Goal: Information Seeking & Learning: Learn about a topic

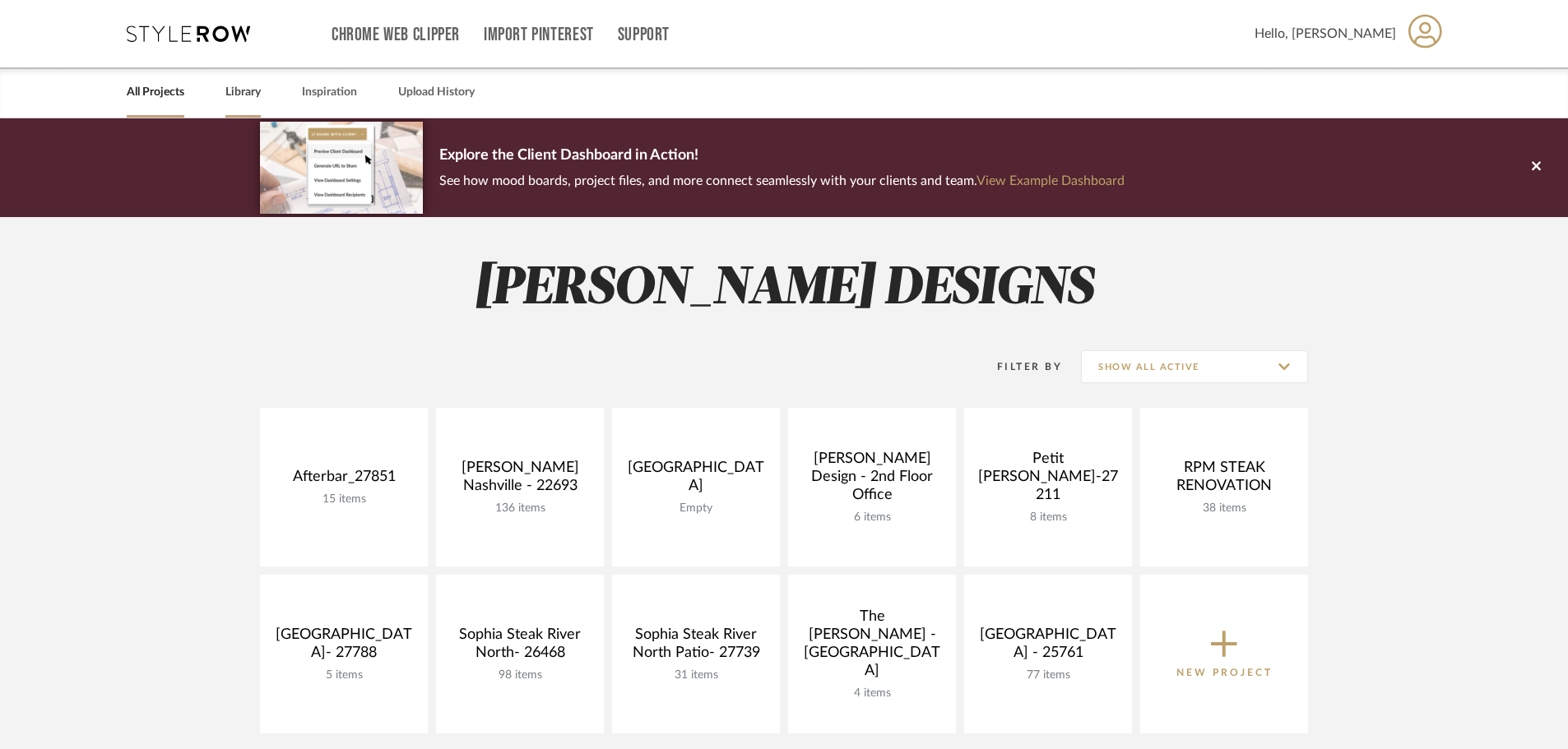
click at [245, 95] on link "Library" at bounding box center [243, 92] width 35 height 22
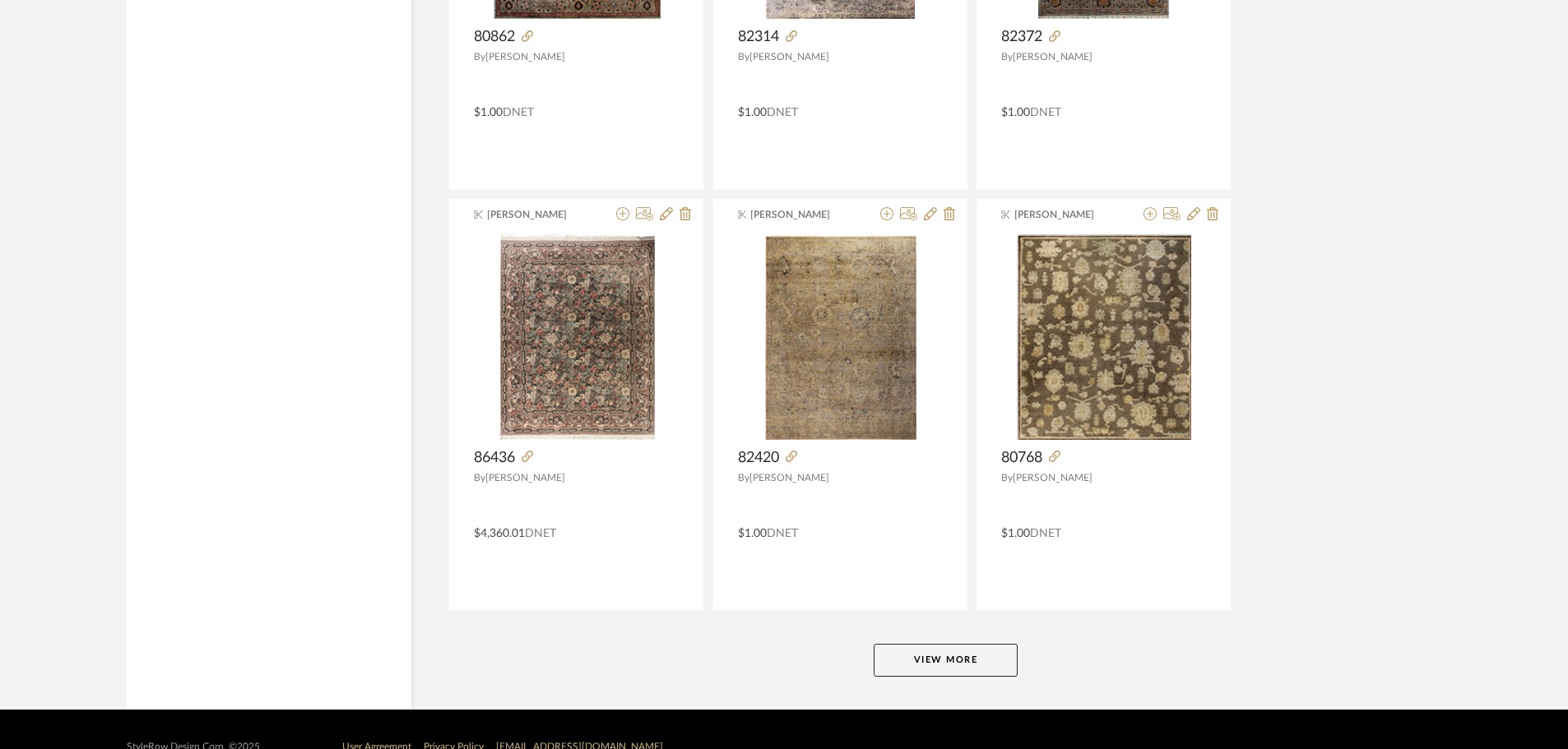
scroll to position [3938, 0]
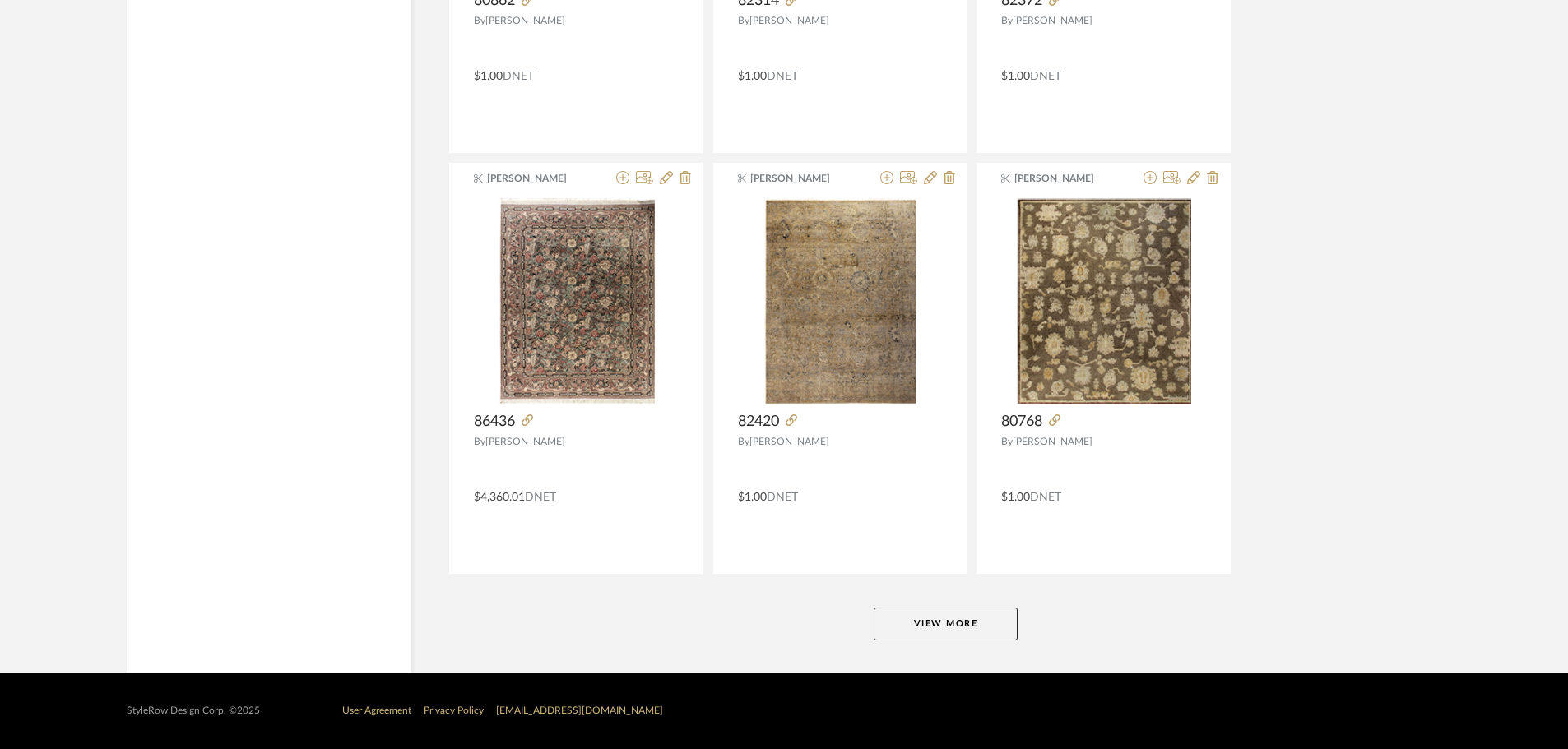
click at [946, 619] on button "View More" at bounding box center [945, 624] width 144 height 33
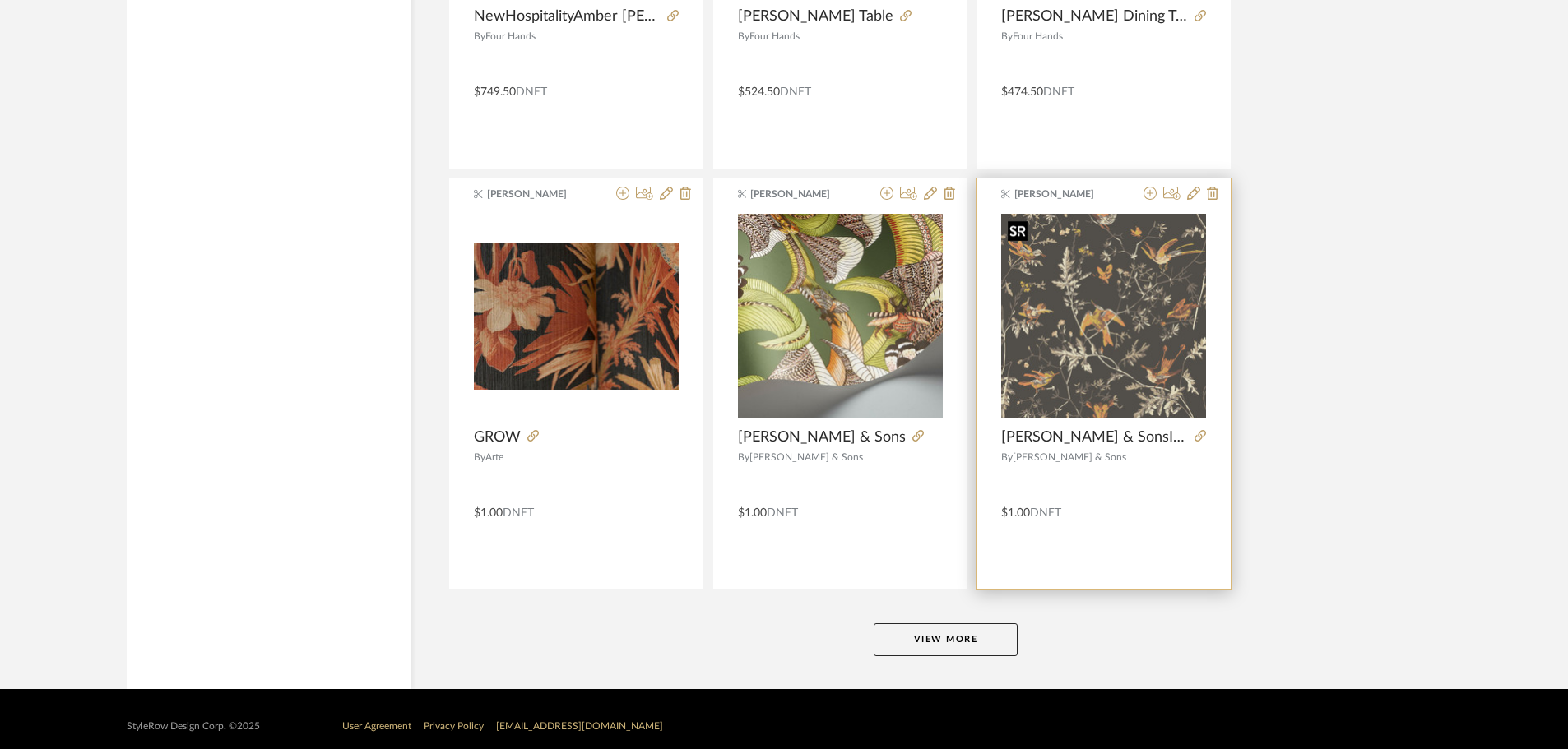
scroll to position [8144, 0]
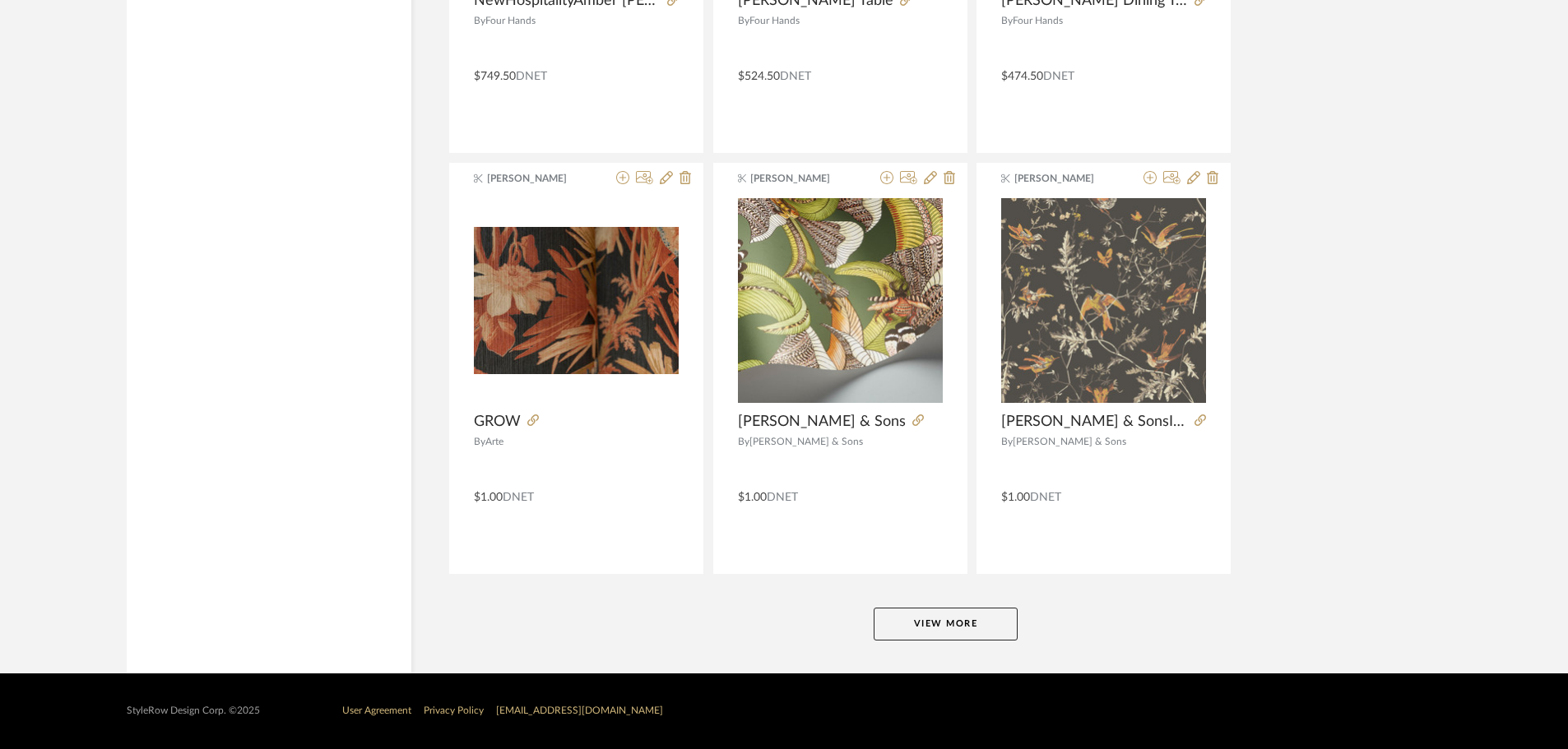
click at [987, 632] on button "View More" at bounding box center [945, 624] width 144 height 33
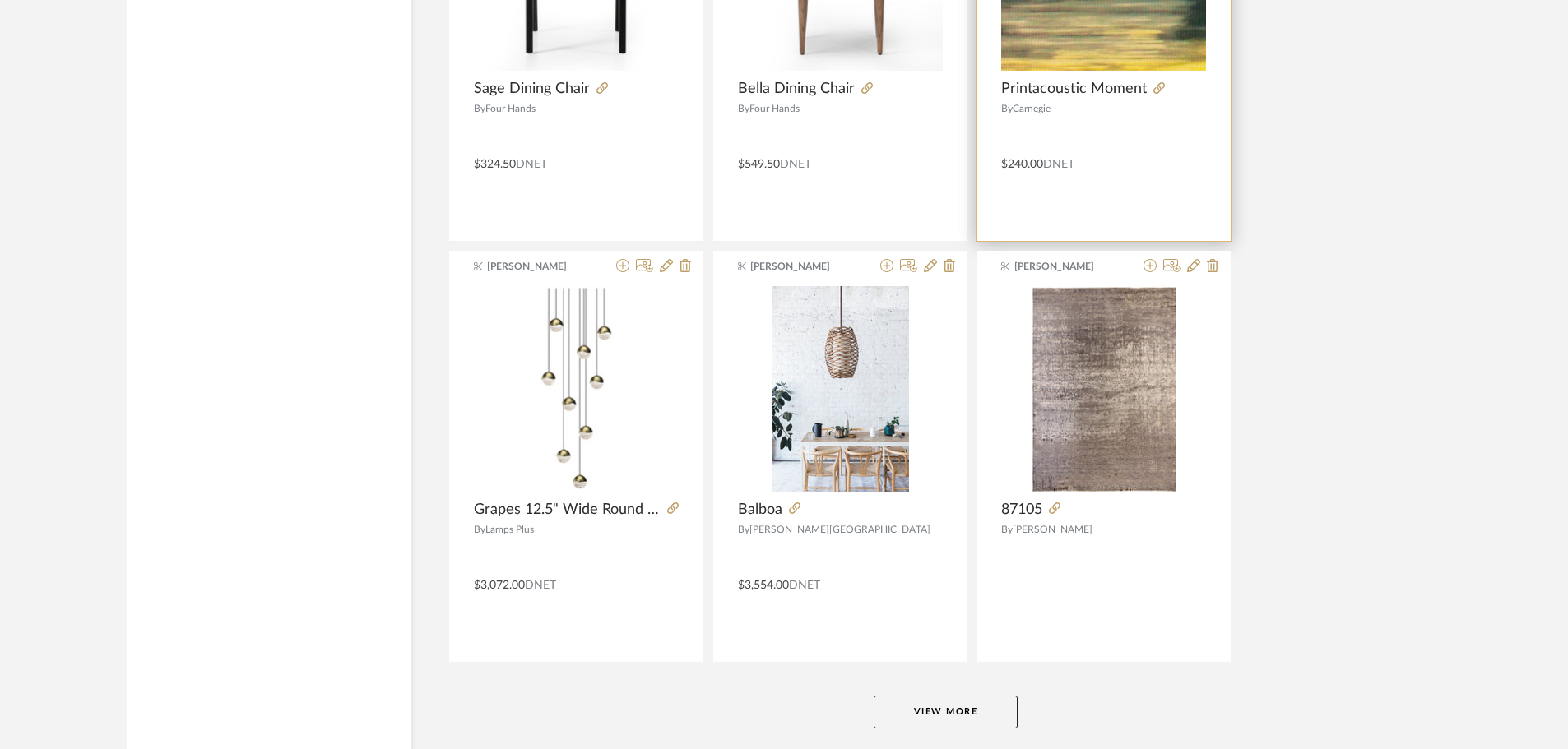
scroll to position [12339, 0]
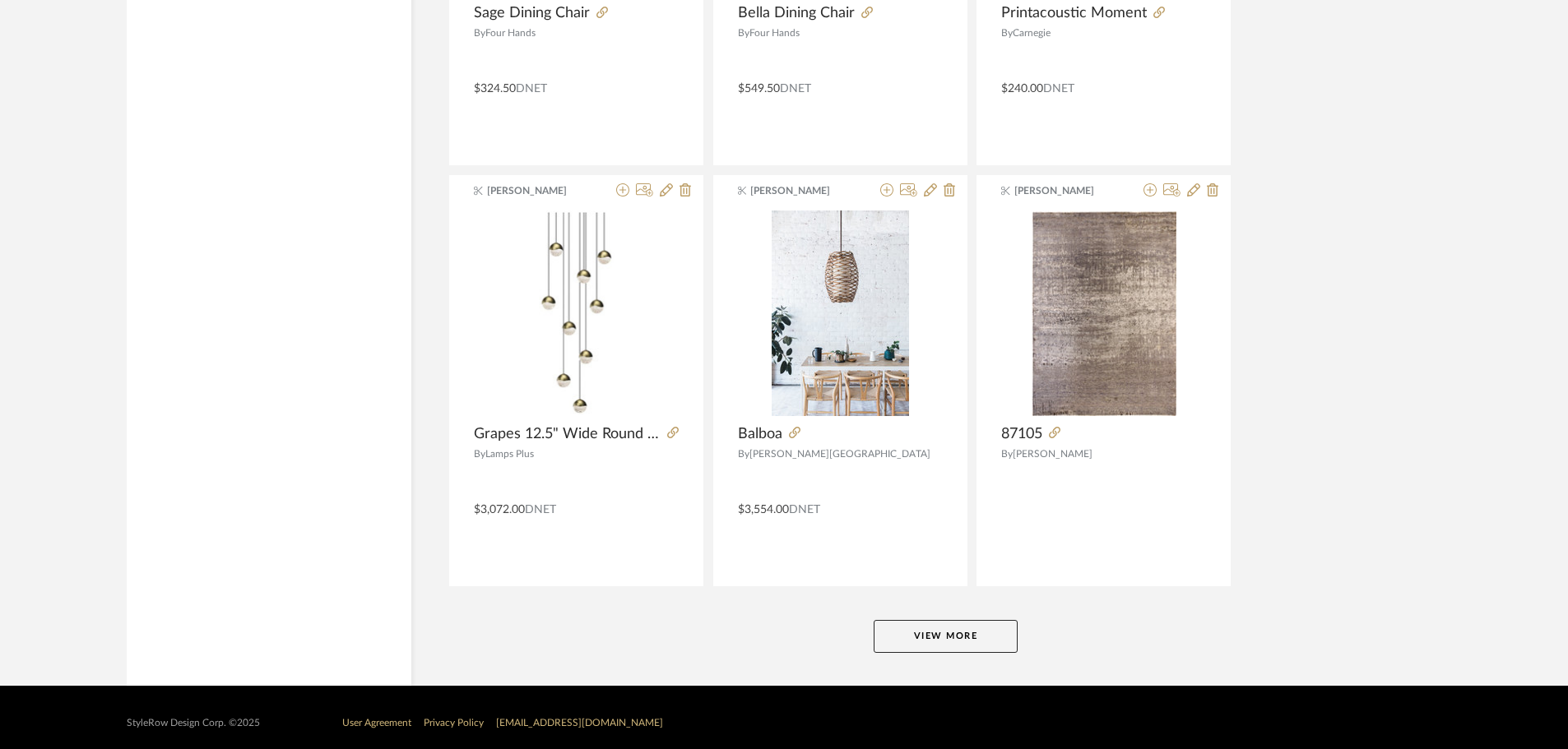
click at [970, 628] on button "View More" at bounding box center [945, 636] width 144 height 33
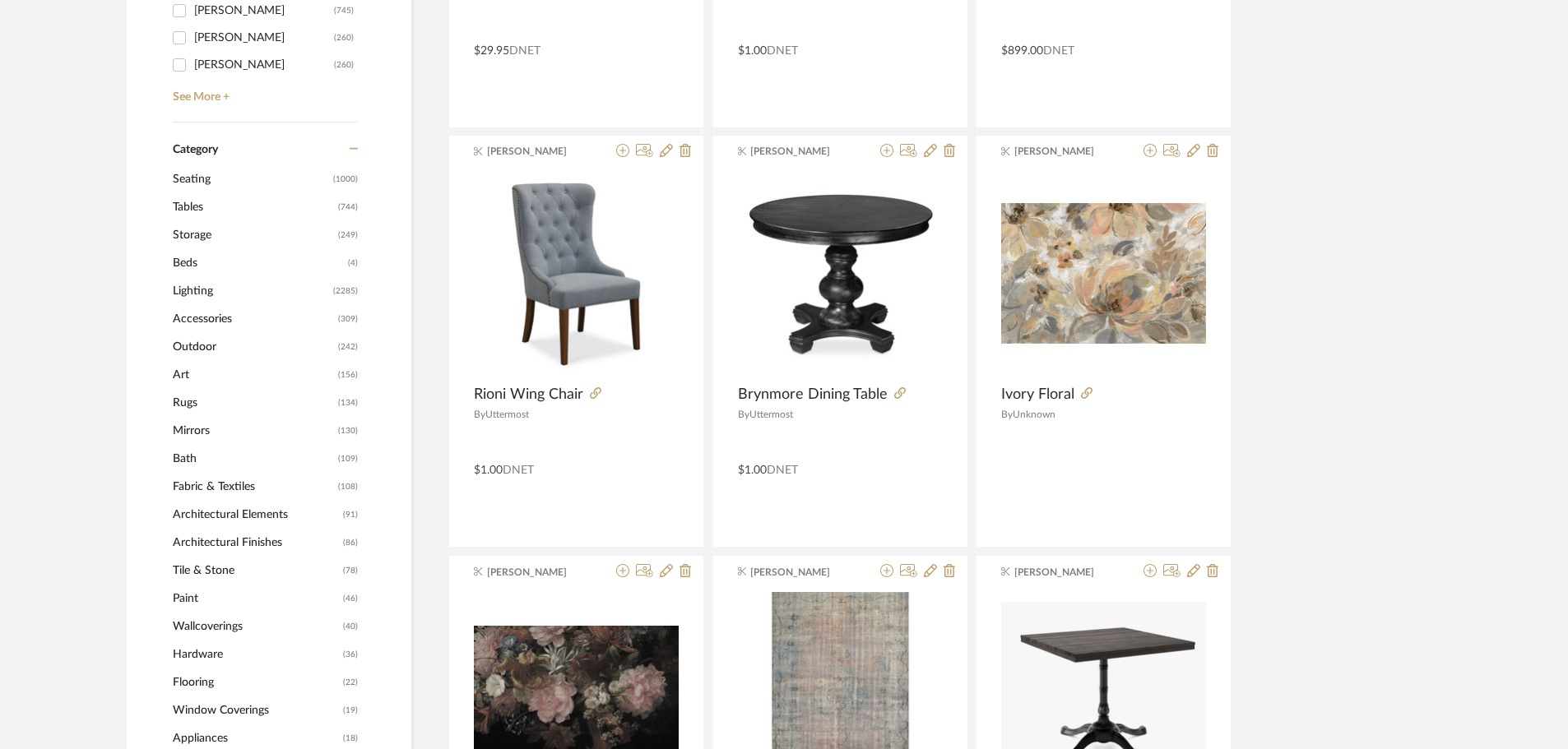
scroll to position [608, 0]
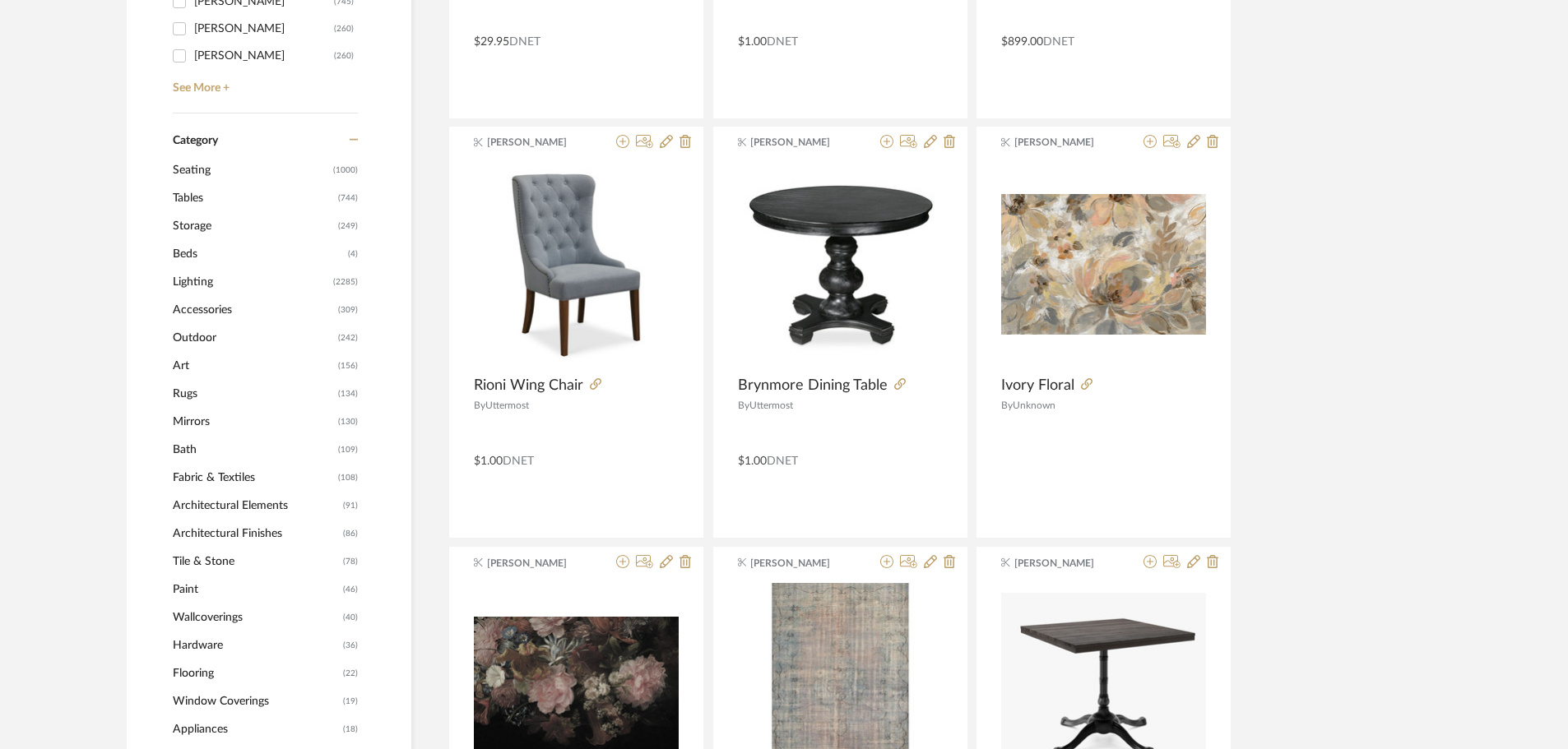
click at [198, 201] on span "Tables" at bounding box center [253, 198] width 161 height 28
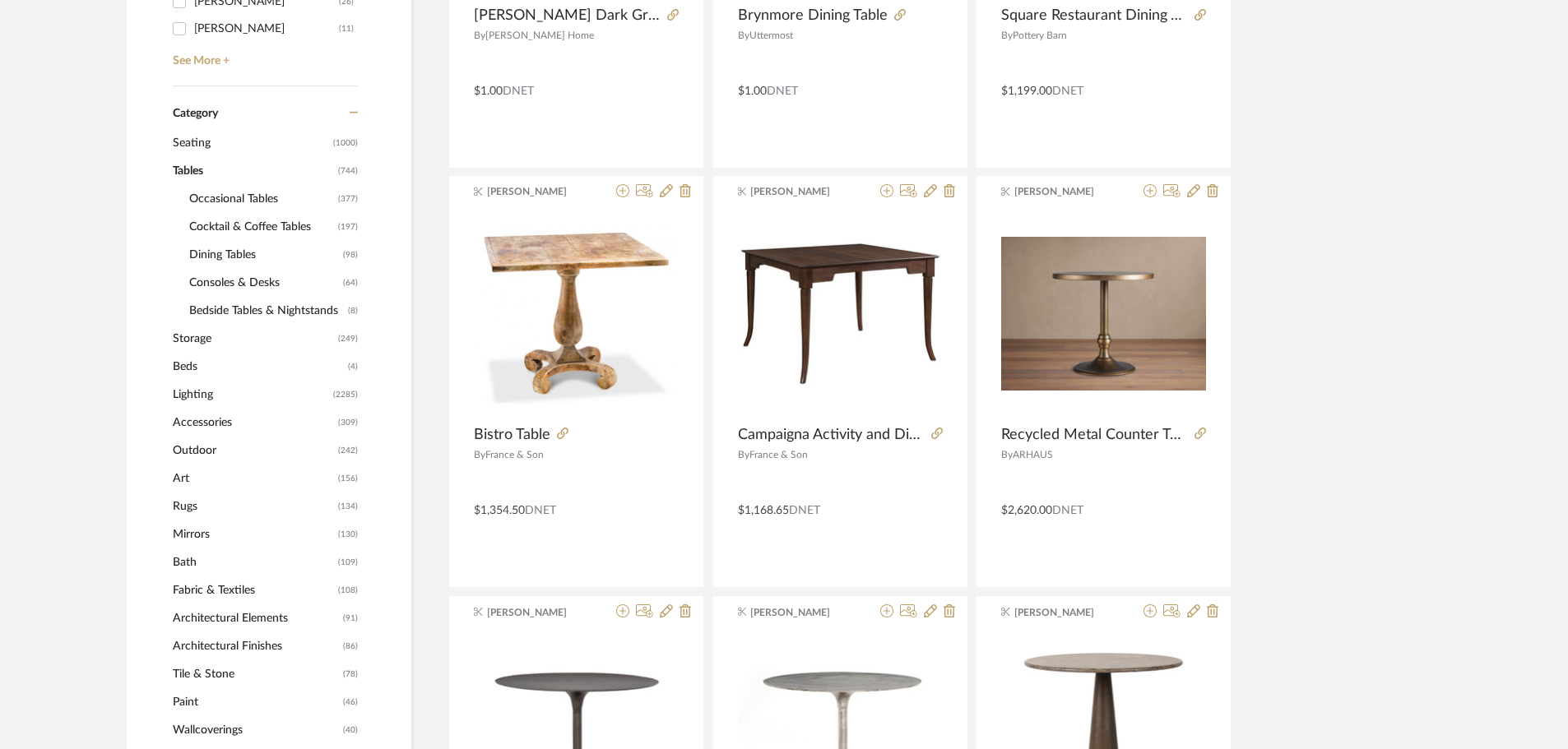
scroll to position [605, 0]
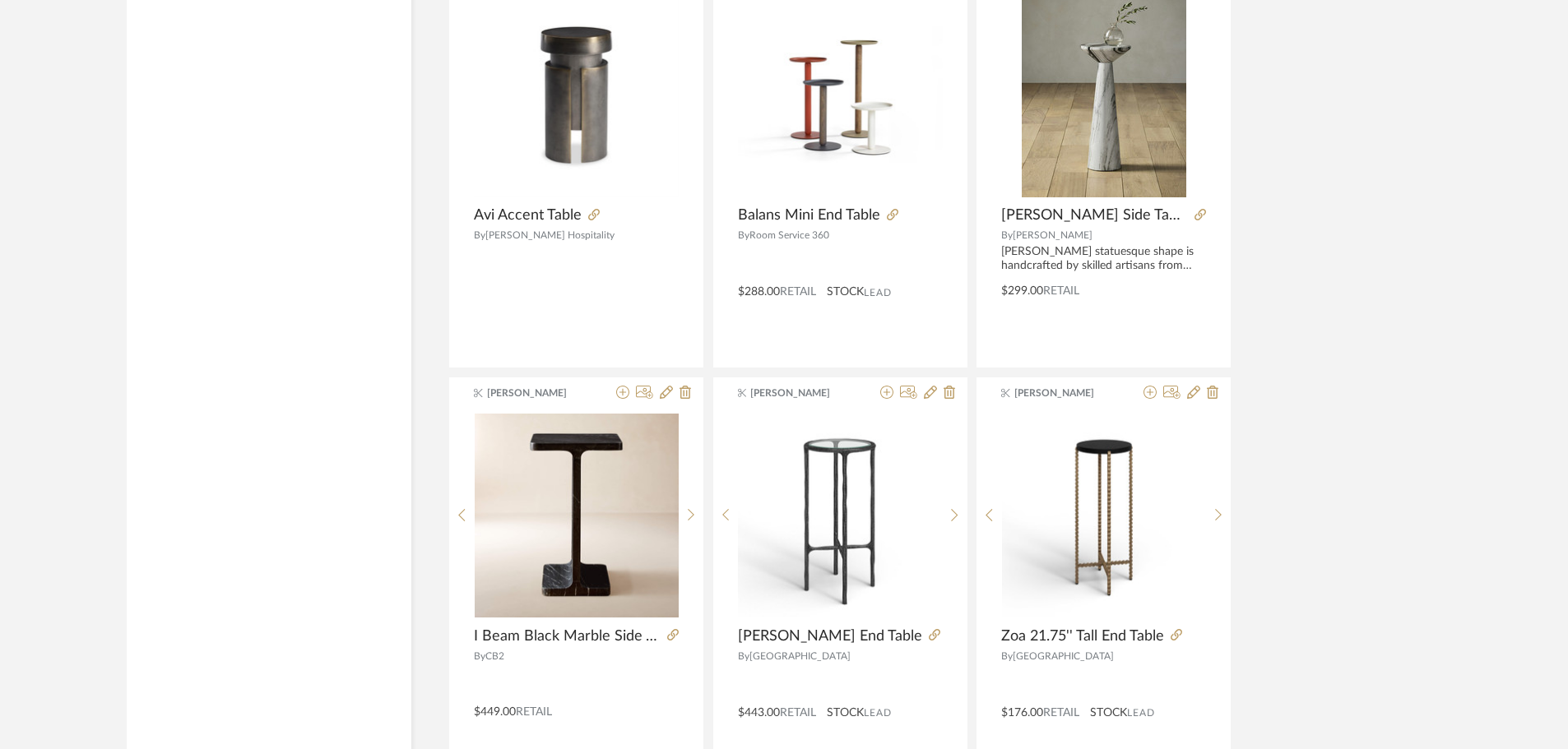
scroll to position [4853, 0]
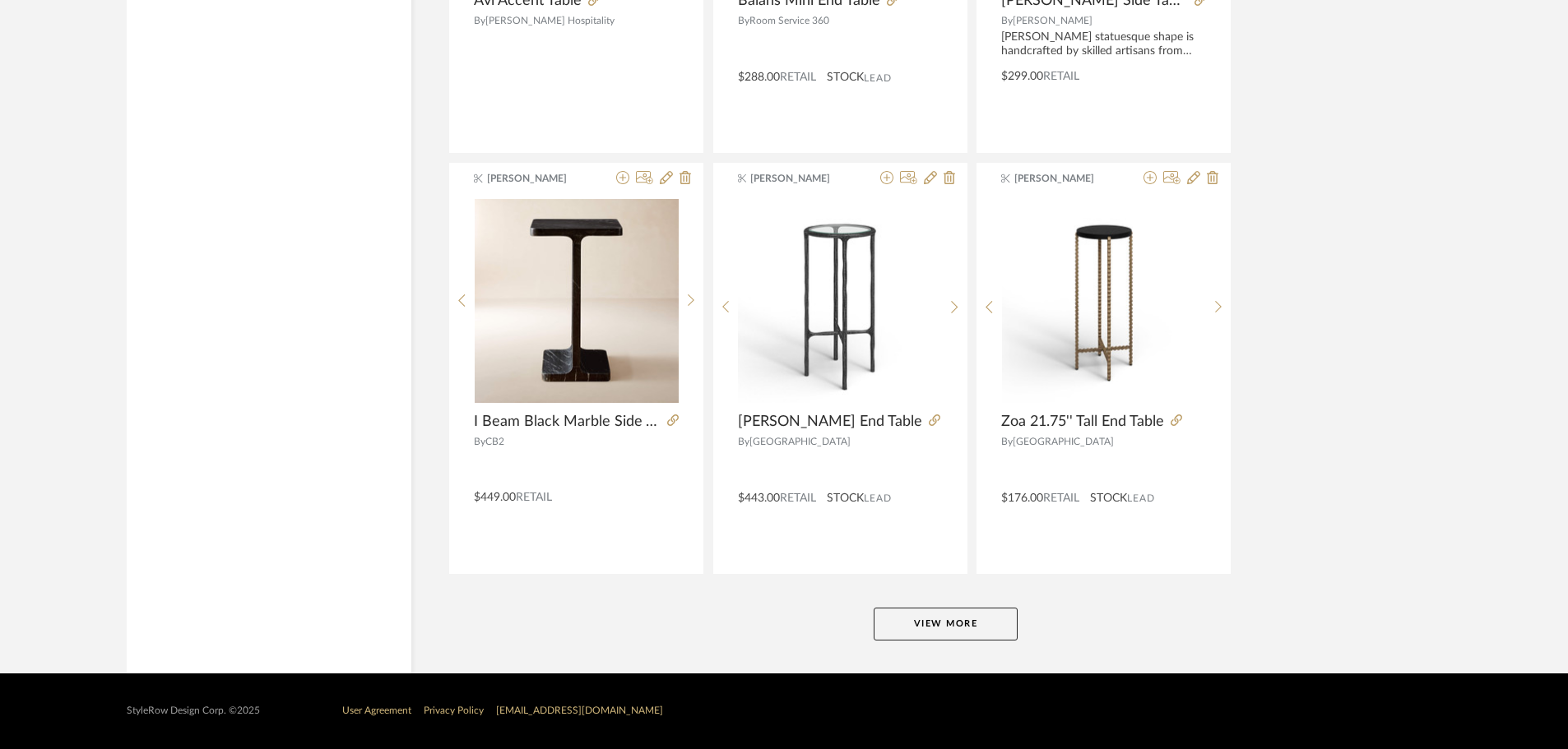
click at [974, 621] on button "View More" at bounding box center [945, 624] width 144 height 33
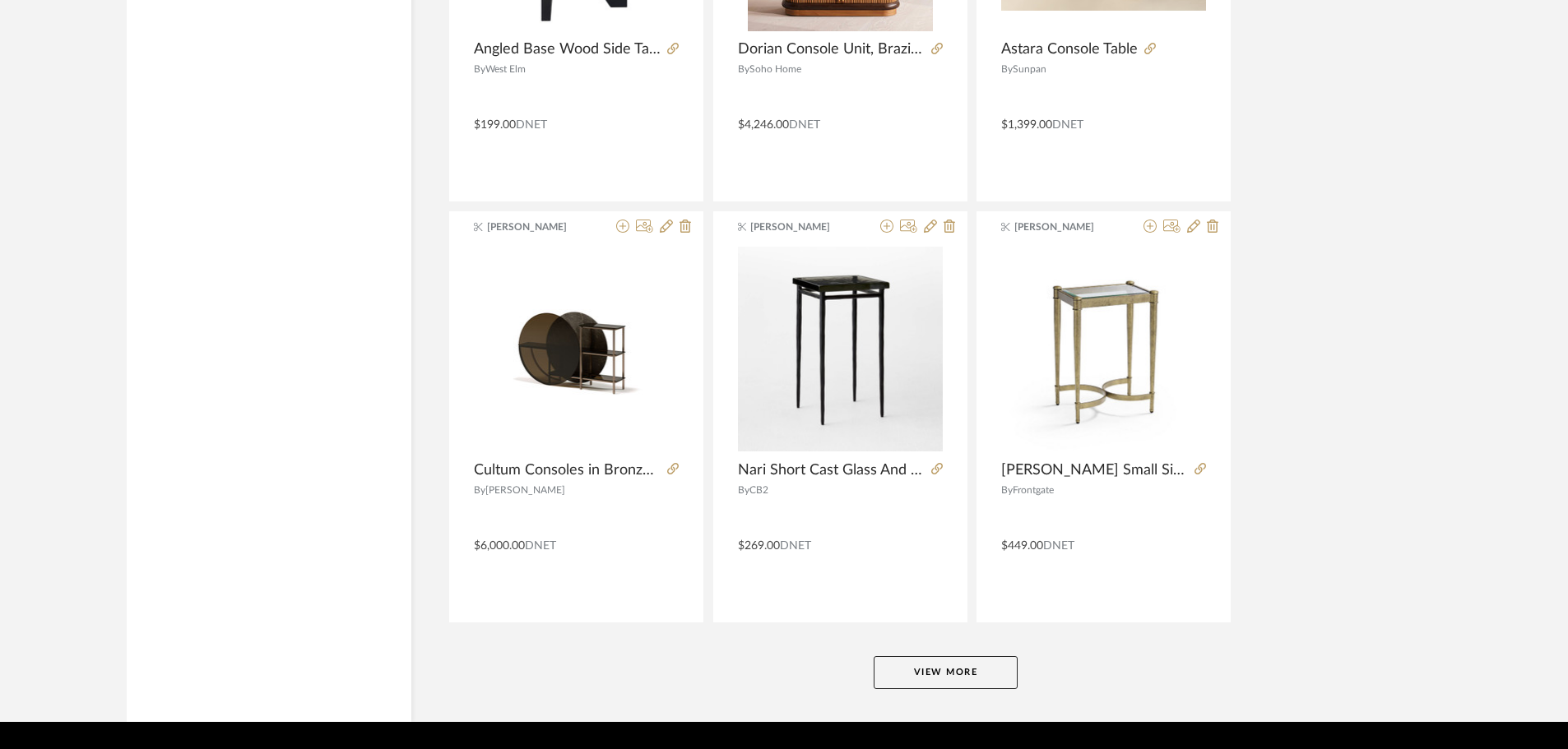
scroll to position [9901, 0]
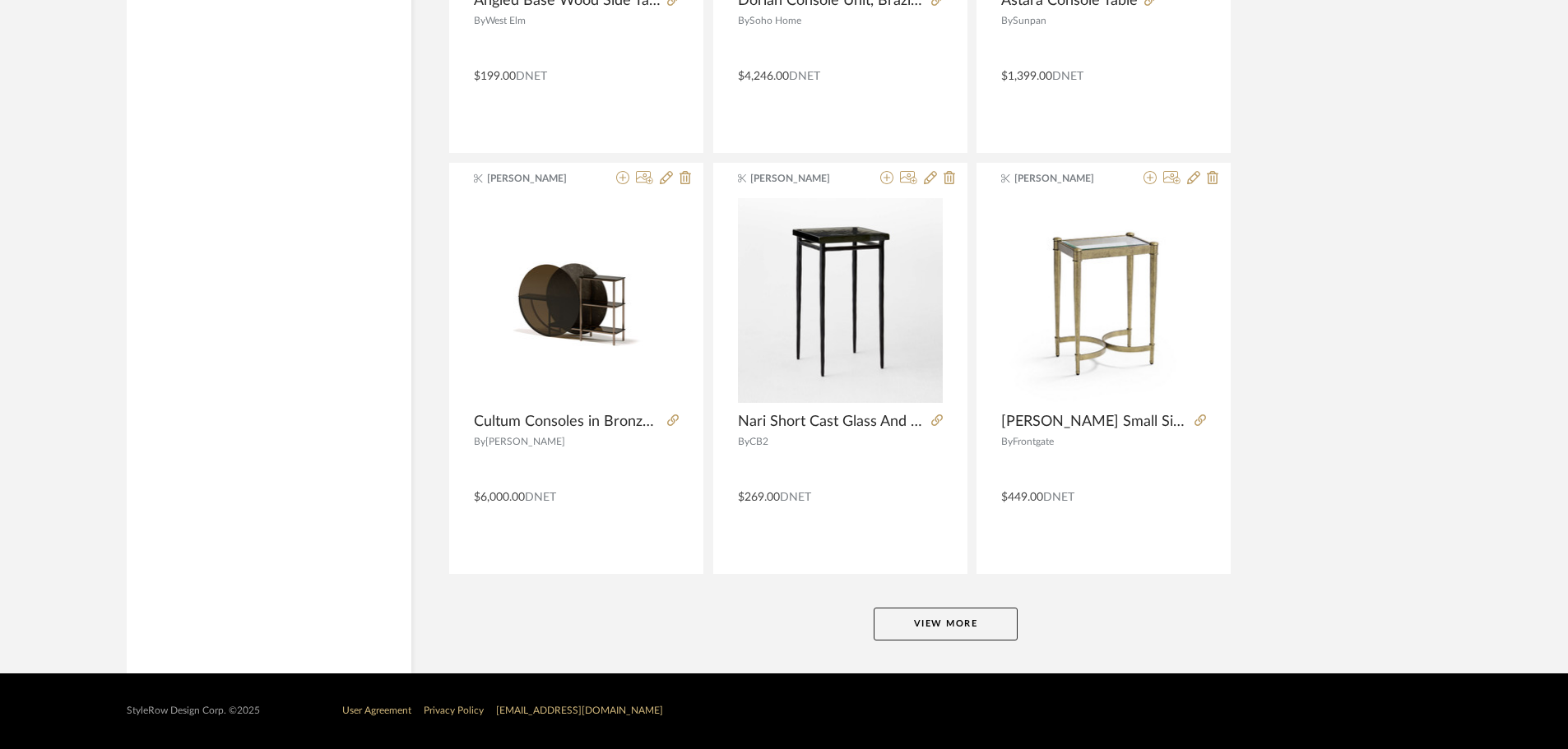
click at [963, 622] on button "View More" at bounding box center [945, 624] width 144 height 33
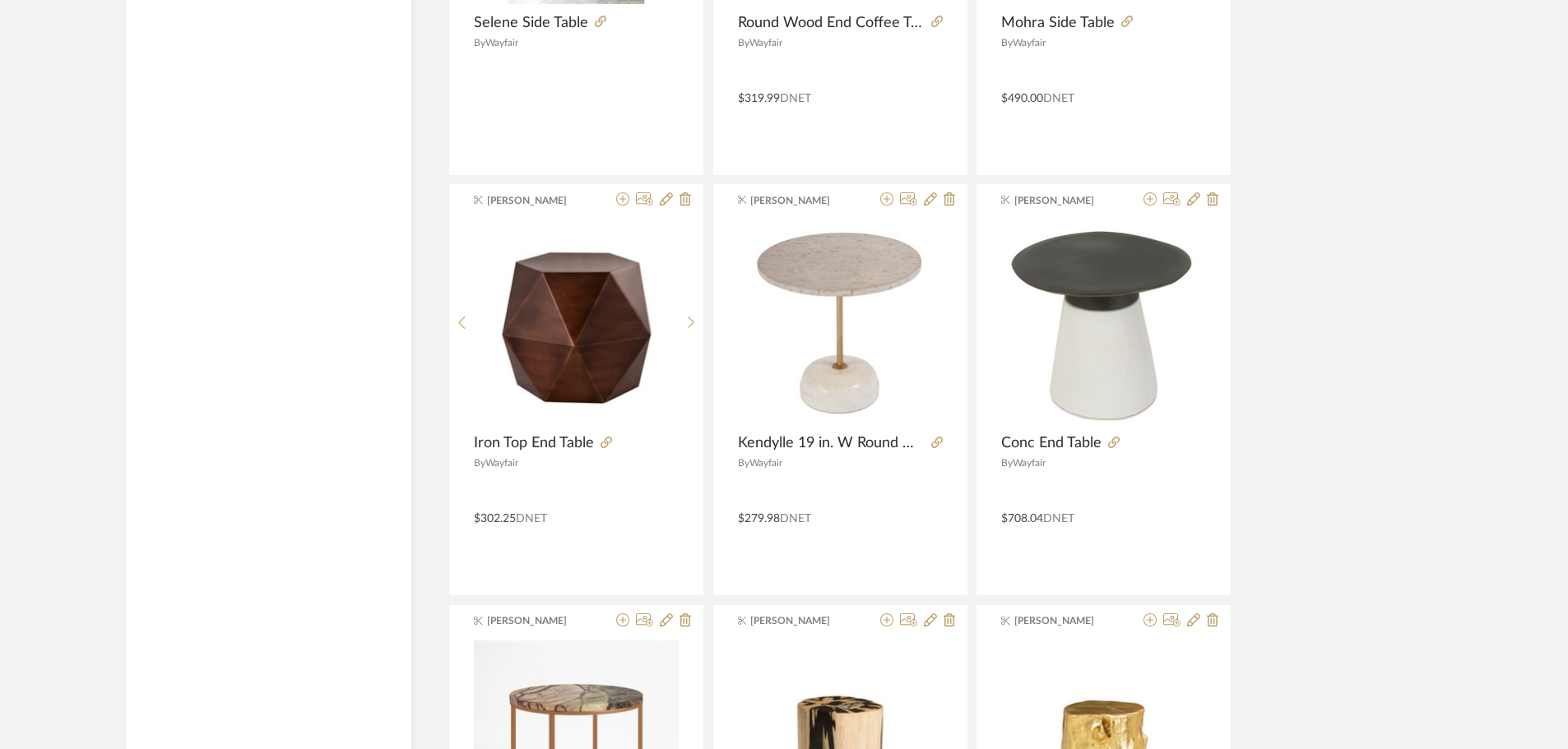
scroll to position [14949, 0]
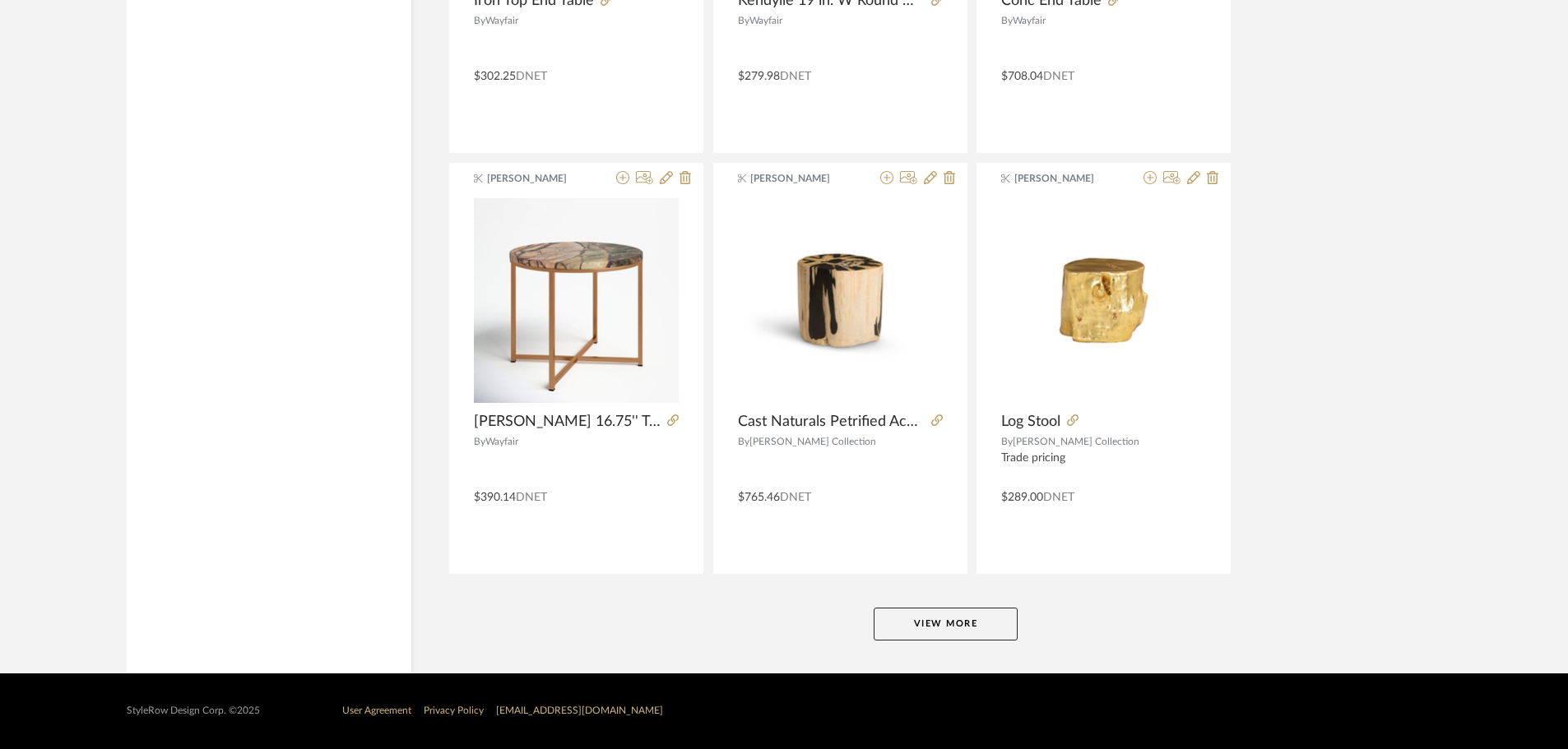
click at [974, 628] on button "View More" at bounding box center [945, 624] width 144 height 33
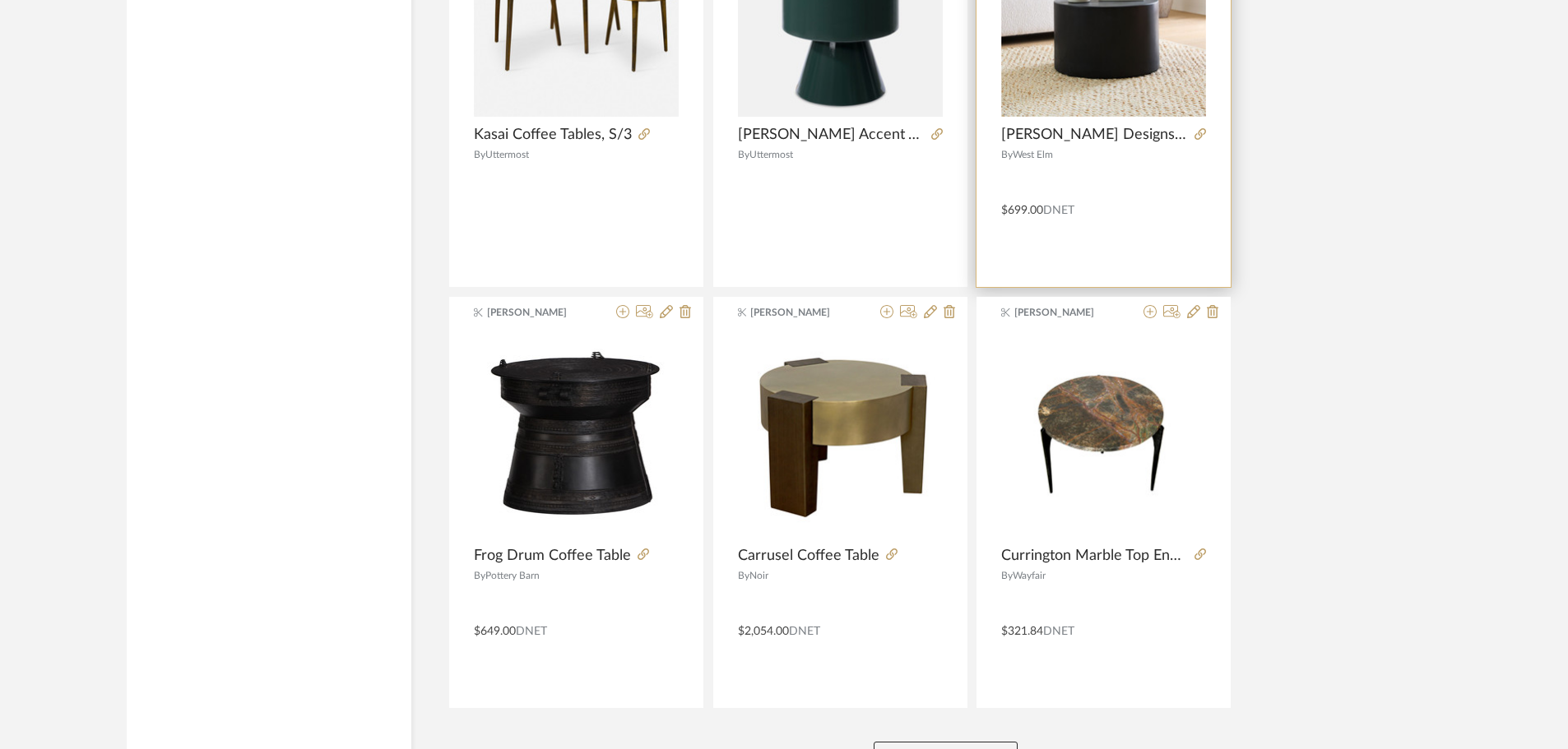
scroll to position [19998, 0]
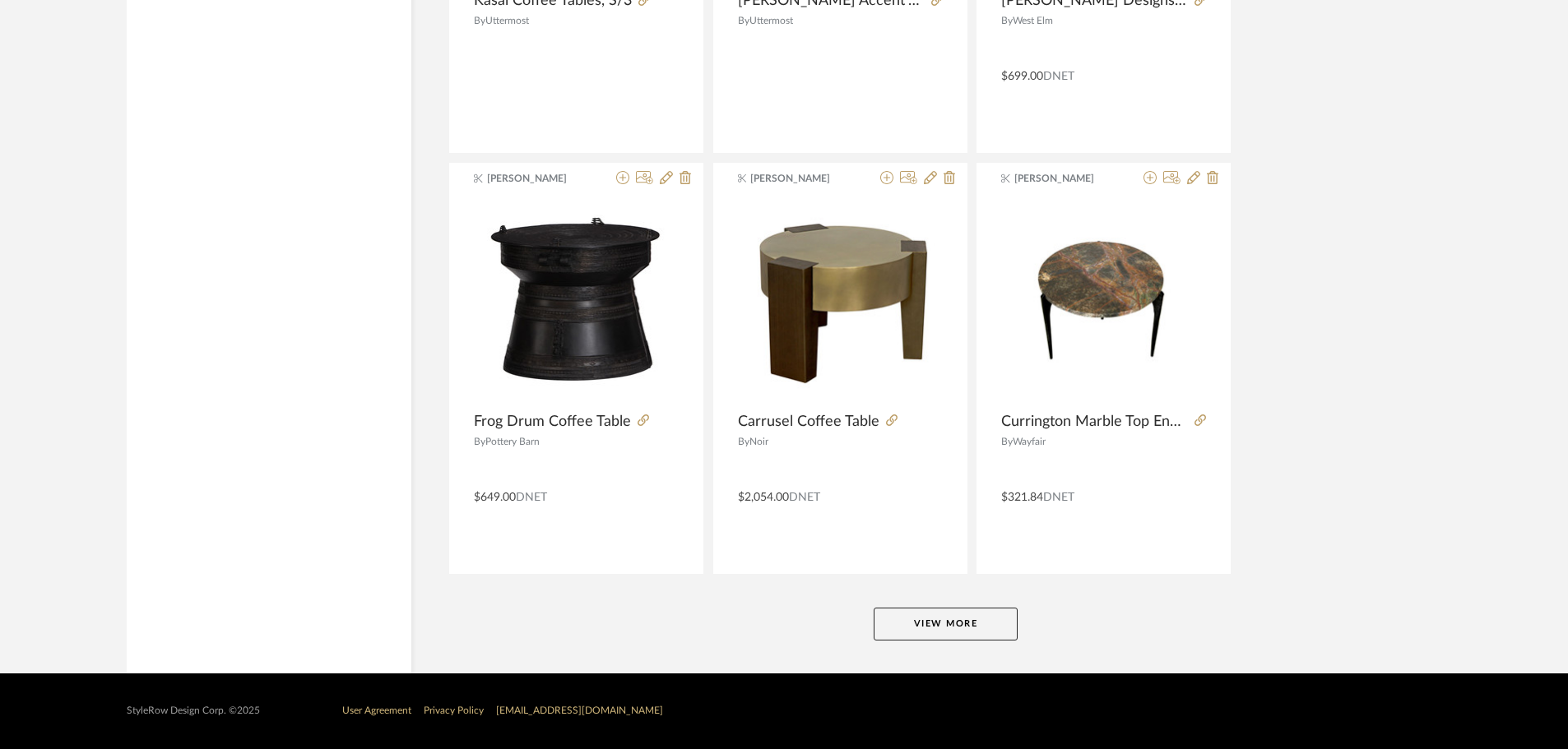
click at [970, 620] on button "View More" at bounding box center [945, 624] width 144 height 33
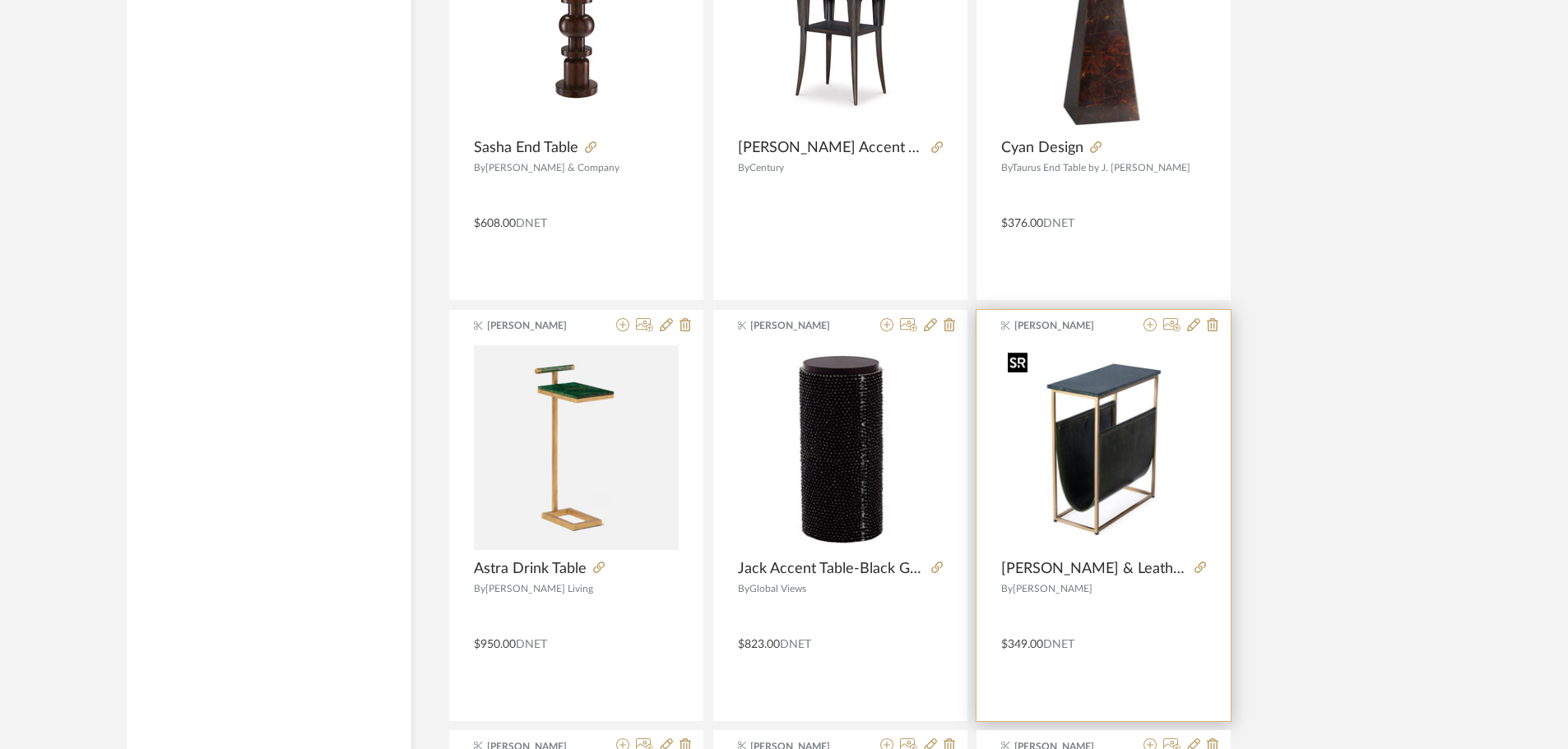
scroll to position [22712, 0]
